Goal: Task Accomplishment & Management: Complete application form

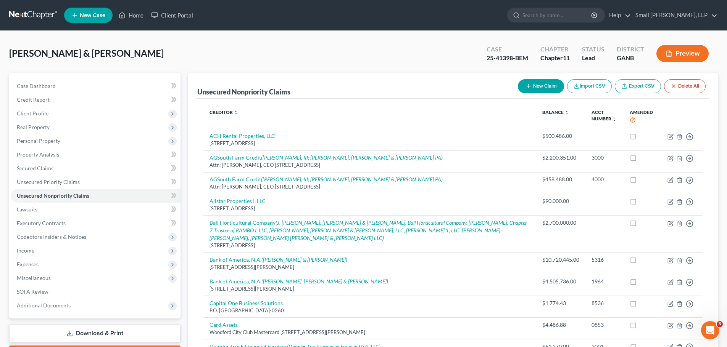
click at [32, 16] on link at bounding box center [33, 15] width 49 height 14
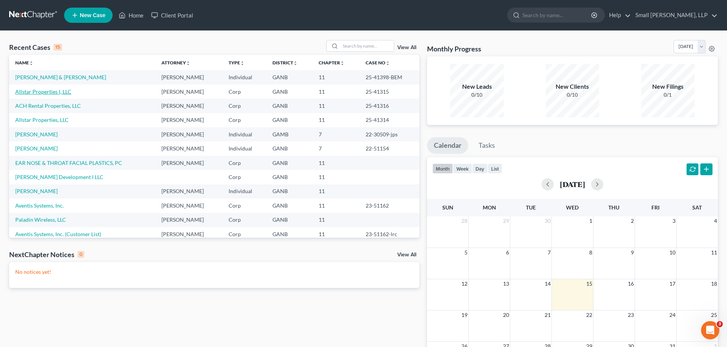
click at [49, 93] on link "Allstar Properties I, LLC" at bounding box center [43, 91] width 56 height 6
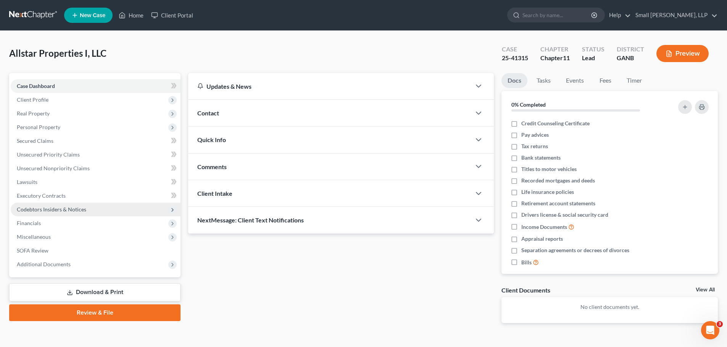
click at [75, 210] on span "Codebtors Insiders & Notices" at bounding box center [51, 209] width 69 height 6
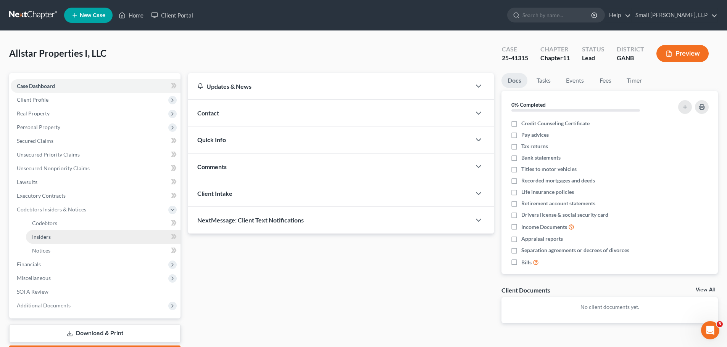
click at [58, 236] on link "Insiders" at bounding box center [103, 237] width 154 height 14
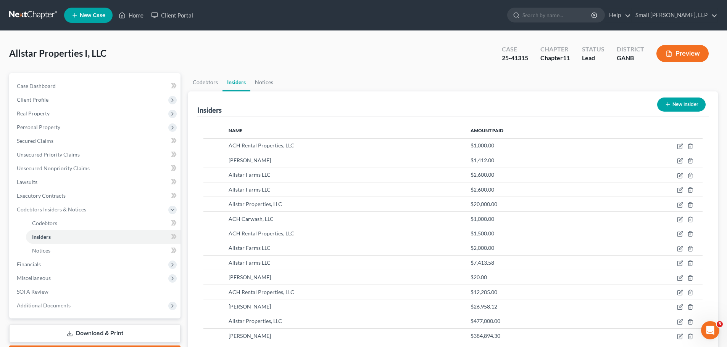
click at [670, 103] on icon "button" at bounding box center [667, 104] width 6 height 6
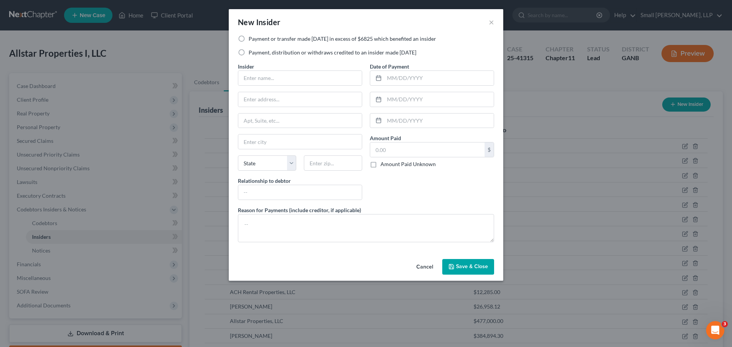
click at [471, 270] on span "Save & Close" at bounding box center [472, 267] width 32 height 6
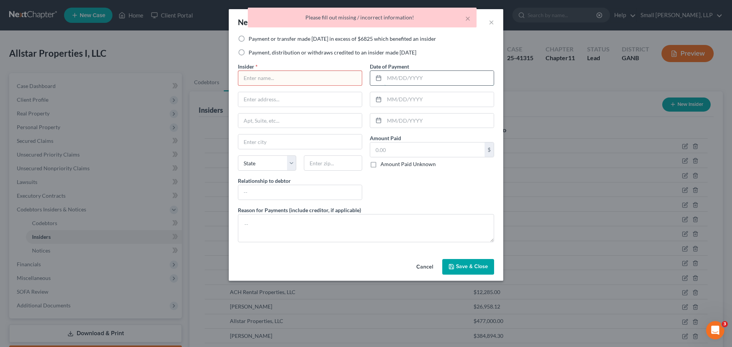
click at [493, 84] on input "text" at bounding box center [438, 78] width 109 height 14
click at [426, 269] on button "Cancel" at bounding box center [424, 267] width 29 height 15
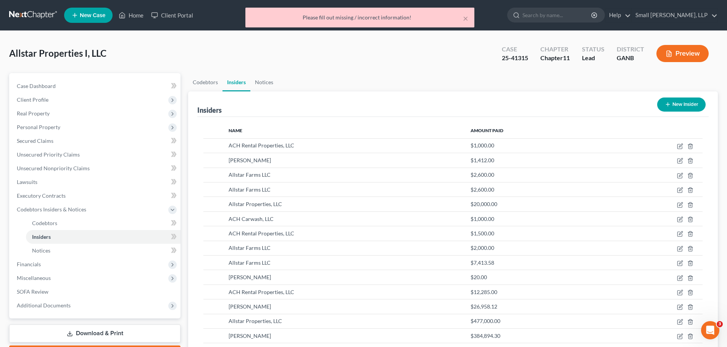
click at [47, 14] on div "× Please fill out missing / incorrect information!" at bounding box center [359, 20] width 727 height 24
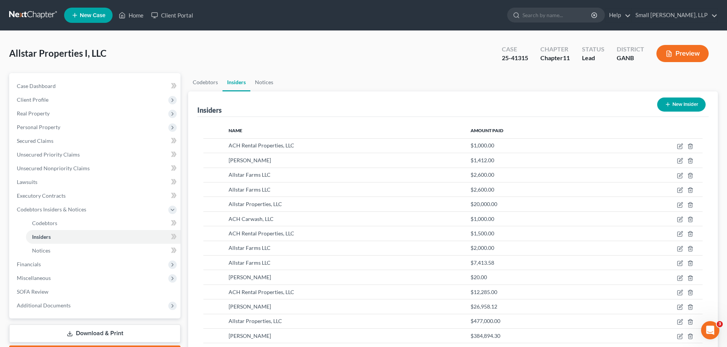
click at [37, 11] on link at bounding box center [33, 15] width 49 height 14
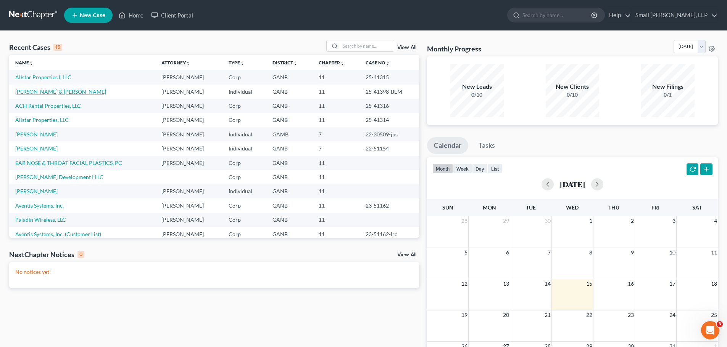
click at [39, 92] on link "[PERSON_NAME] & [PERSON_NAME]" at bounding box center [60, 91] width 91 height 6
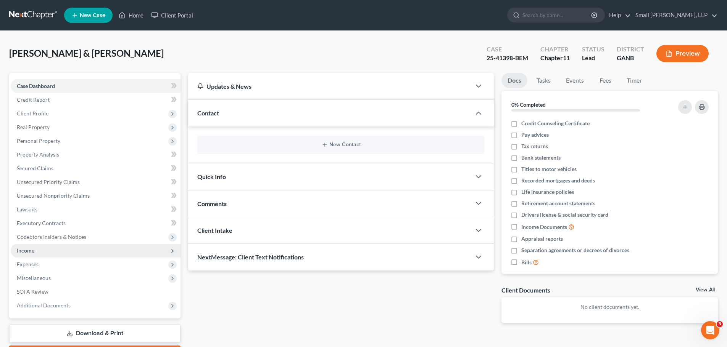
click at [43, 251] on span "Income" at bounding box center [96, 251] width 170 height 14
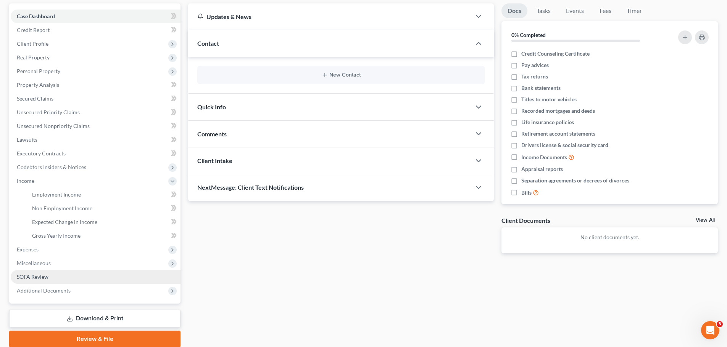
scroll to position [76, 0]
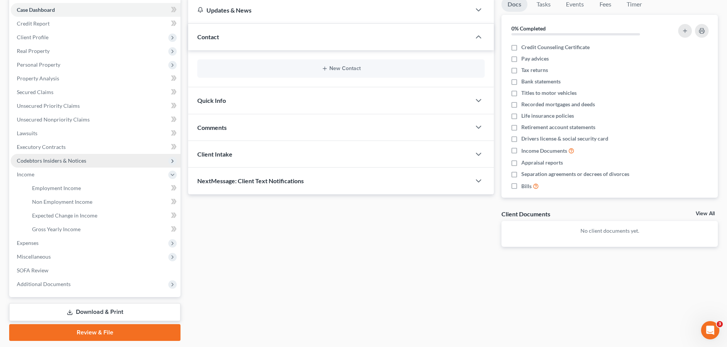
click at [47, 161] on span "Codebtors Insiders & Notices" at bounding box center [51, 161] width 69 height 6
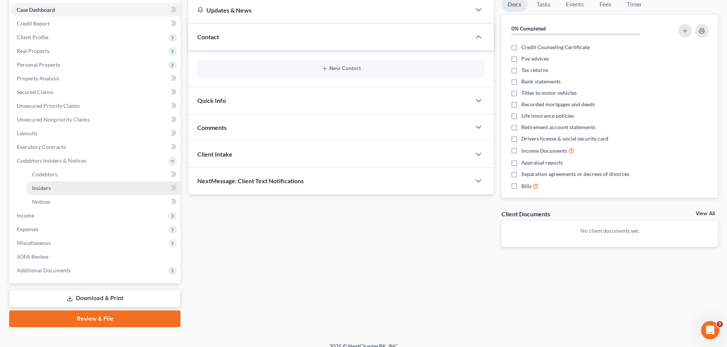
click at [45, 187] on span "Insiders" at bounding box center [41, 188] width 19 height 6
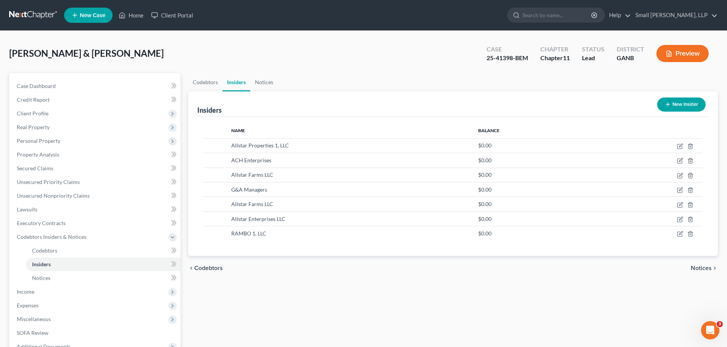
click at [674, 102] on button "New Insider" at bounding box center [681, 105] width 48 height 14
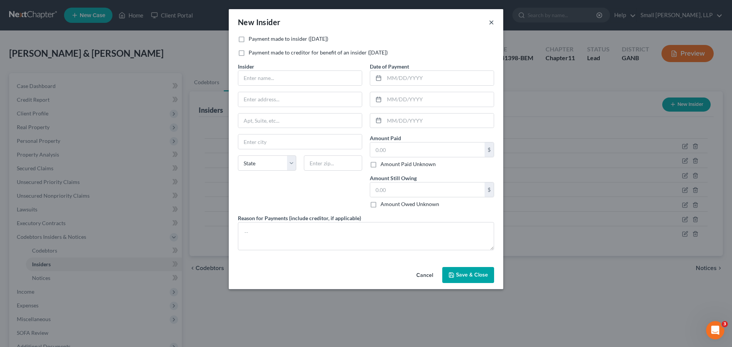
click at [491, 24] on button "×" at bounding box center [491, 22] width 5 height 9
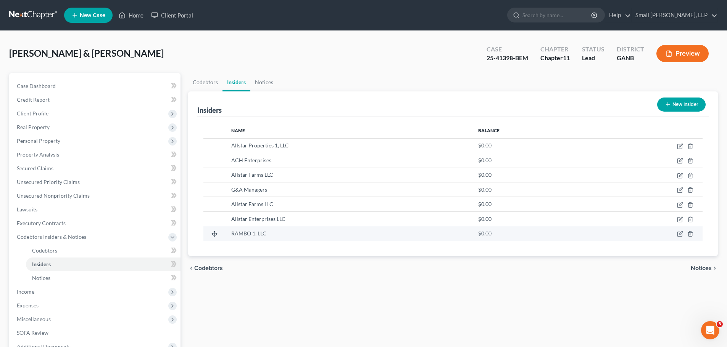
click at [676, 234] on td at bounding box center [646, 234] width 112 height 14
click at [678, 234] on icon "button" at bounding box center [680, 234] width 6 height 6
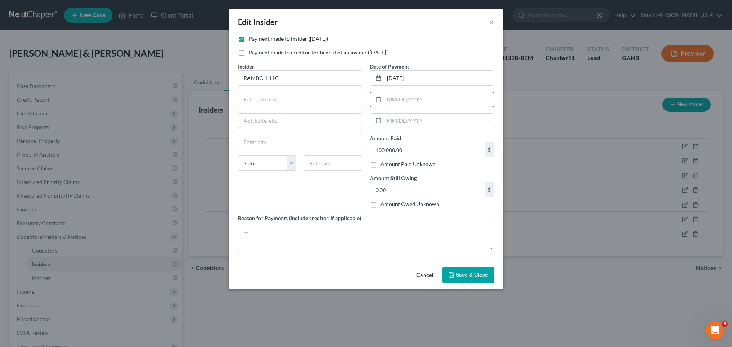
click at [396, 97] on input "text" at bounding box center [438, 99] width 109 height 14
type input "[DATE]"
type input "185,000"
click at [462, 271] on button "Save & Close" at bounding box center [468, 275] width 52 height 16
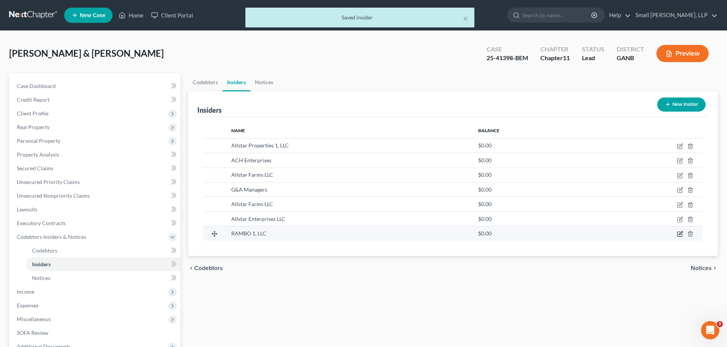
click at [681, 235] on icon "button" at bounding box center [680, 234] width 6 height 6
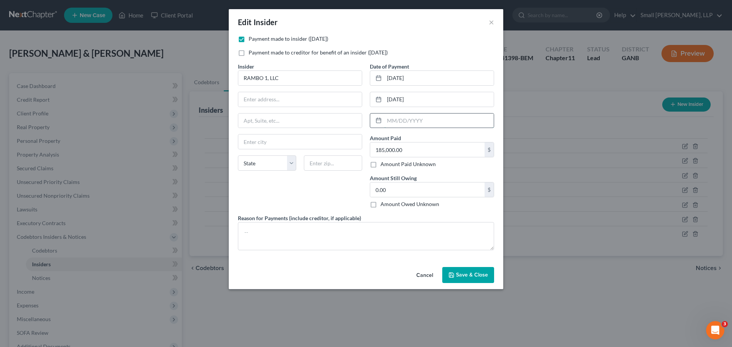
click at [418, 121] on input "text" at bounding box center [438, 121] width 109 height 14
type input "[DATE]"
type input "425,000"
click at [473, 274] on span "Save & Close" at bounding box center [472, 275] width 32 height 6
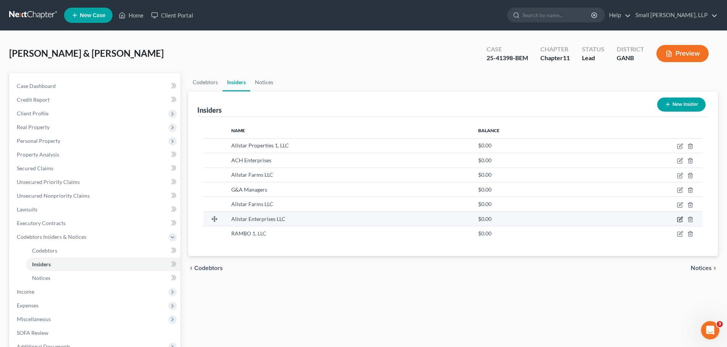
click at [680, 219] on icon "button" at bounding box center [680, 218] width 3 height 3
select select "10"
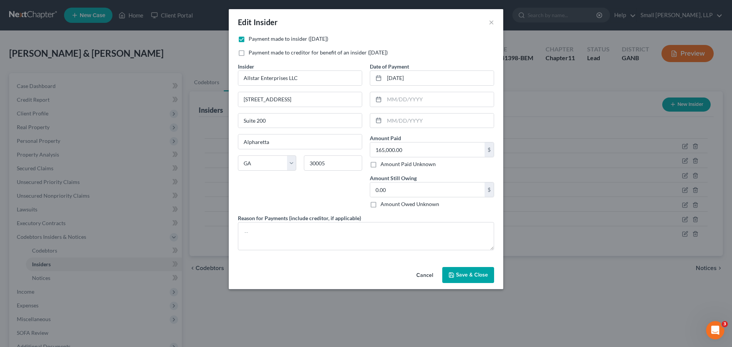
click at [460, 281] on button "Save & Close" at bounding box center [468, 275] width 52 height 16
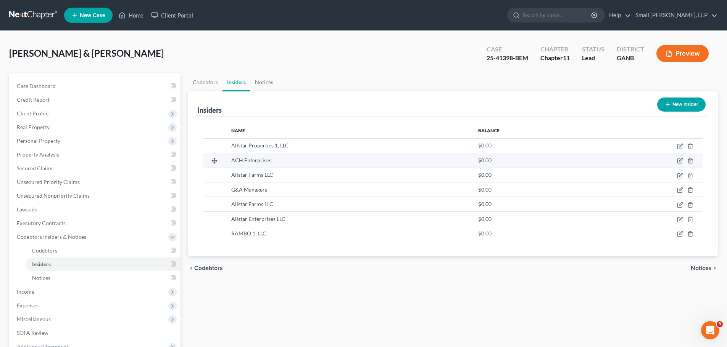
click at [679, 164] on td at bounding box center [646, 160] width 112 height 14
click at [679, 161] on icon "button" at bounding box center [680, 161] width 6 height 6
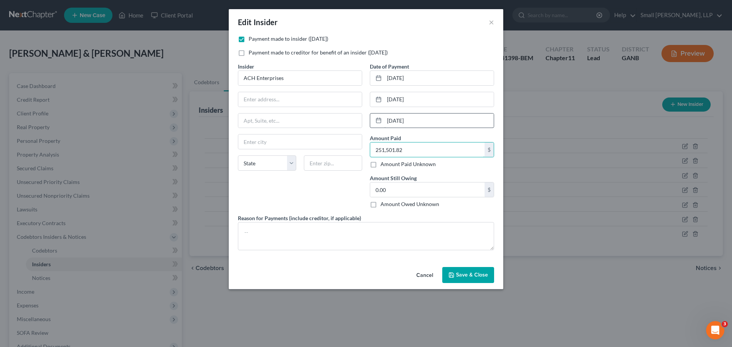
type input "251,501.82"
click at [484, 273] on span "Save & Close" at bounding box center [472, 275] width 32 height 6
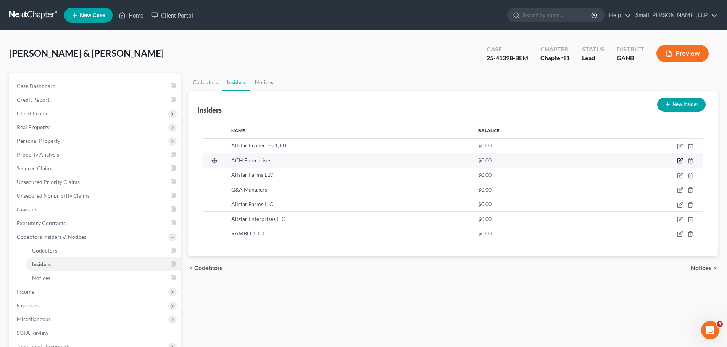
click at [679, 159] on icon "button" at bounding box center [679, 161] width 5 height 5
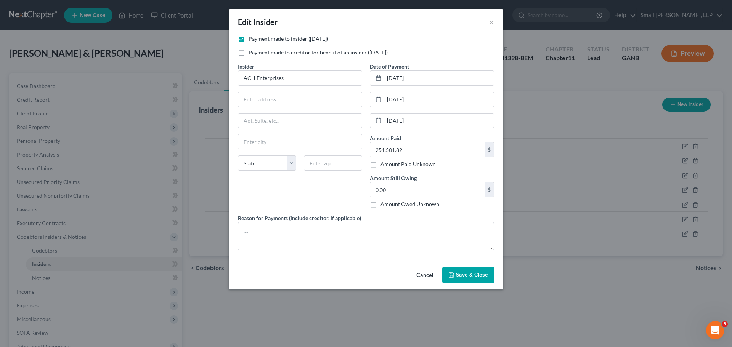
click at [478, 273] on span "Save & Close" at bounding box center [472, 275] width 32 height 6
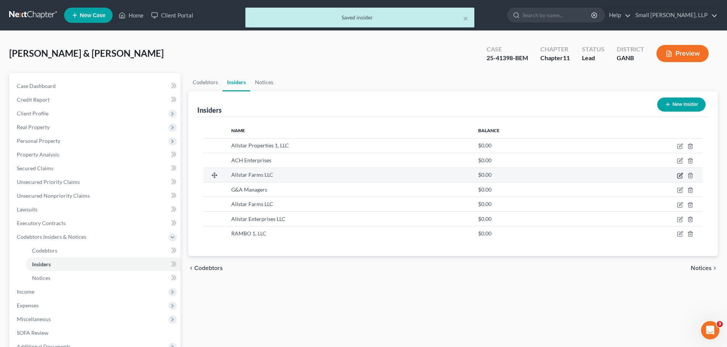
click at [678, 176] on icon "button" at bounding box center [680, 176] width 6 height 6
select select "10"
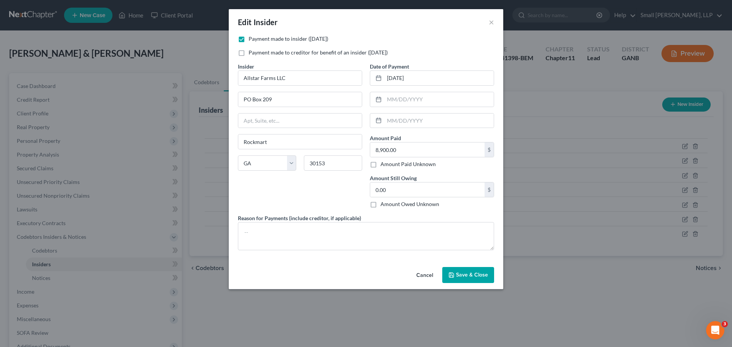
click at [486, 280] on button "Save & Close" at bounding box center [468, 275] width 52 height 16
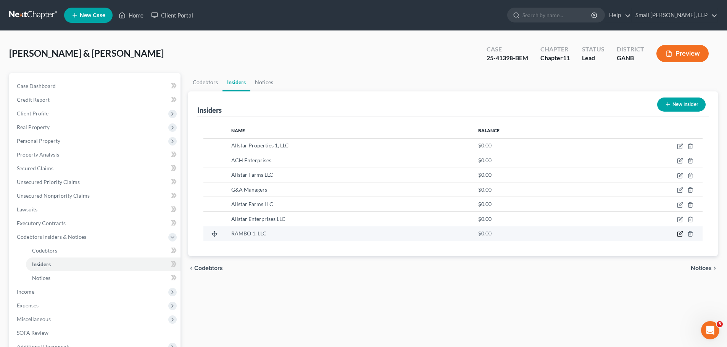
click at [679, 234] on icon "button" at bounding box center [680, 234] width 6 height 6
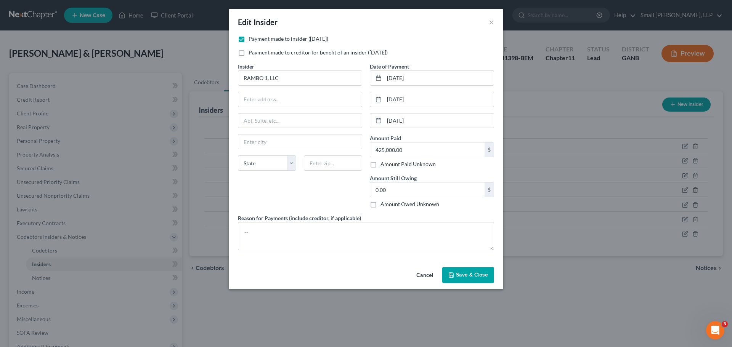
click at [482, 269] on button "Save & Close" at bounding box center [468, 275] width 52 height 16
